Goal: Navigation & Orientation: Find specific page/section

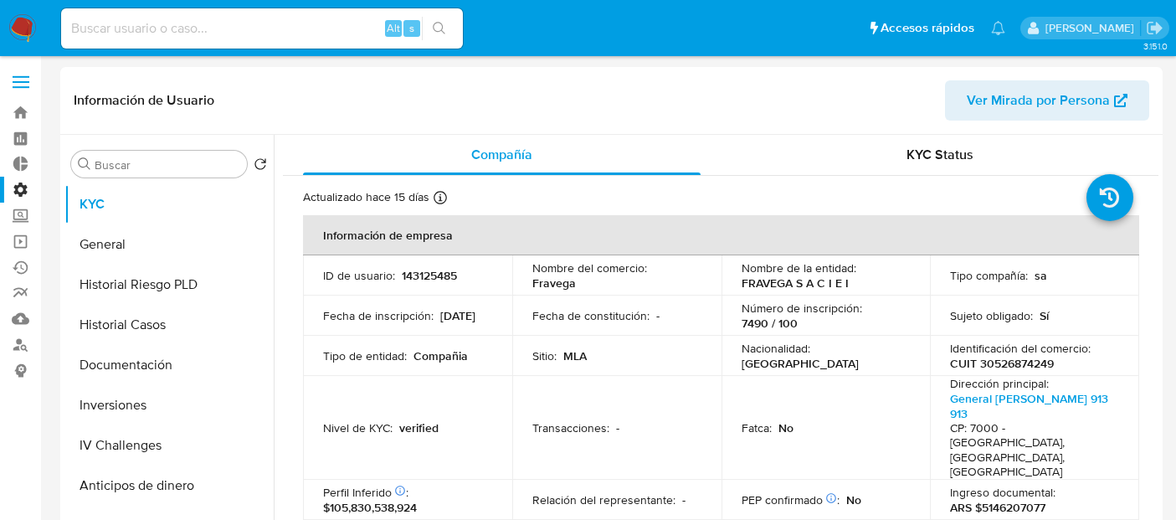
select select "10"
click at [21, 109] on link "Bandeja" at bounding box center [99, 113] width 199 height 26
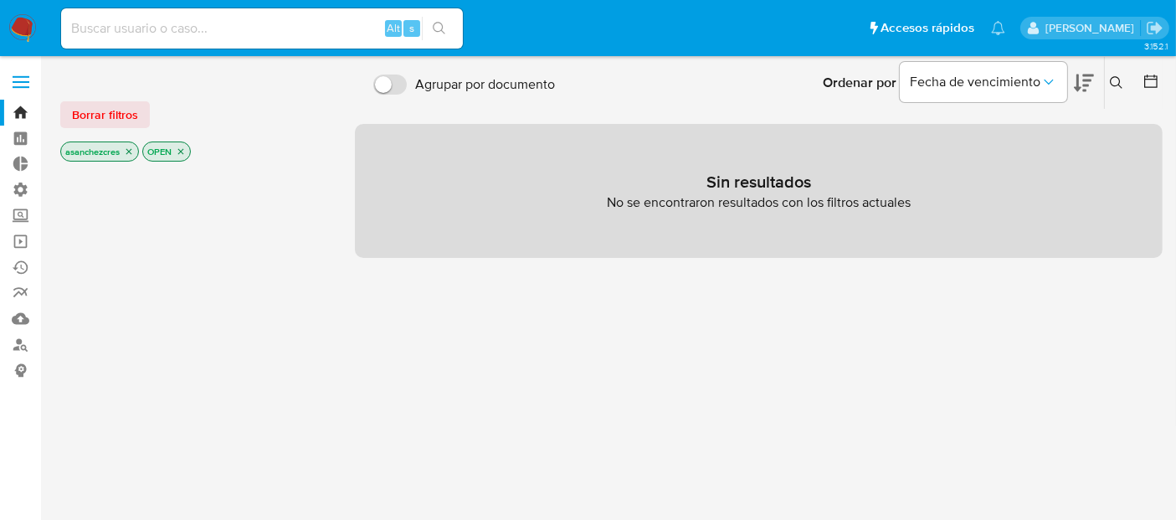
click at [133, 153] on icon "close-filter" at bounding box center [129, 152] width 10 height 10
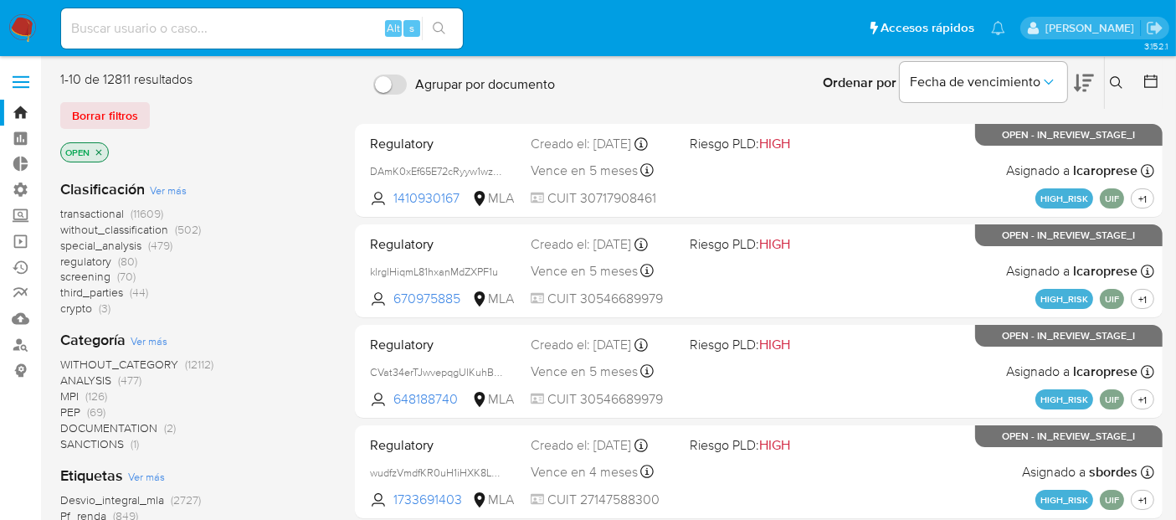
click at [98, 152] on icon "close-filter" at bounding box center [99, 152] width 10 height 10
